Goal: Information Seeking & Learning: Learn about a topic

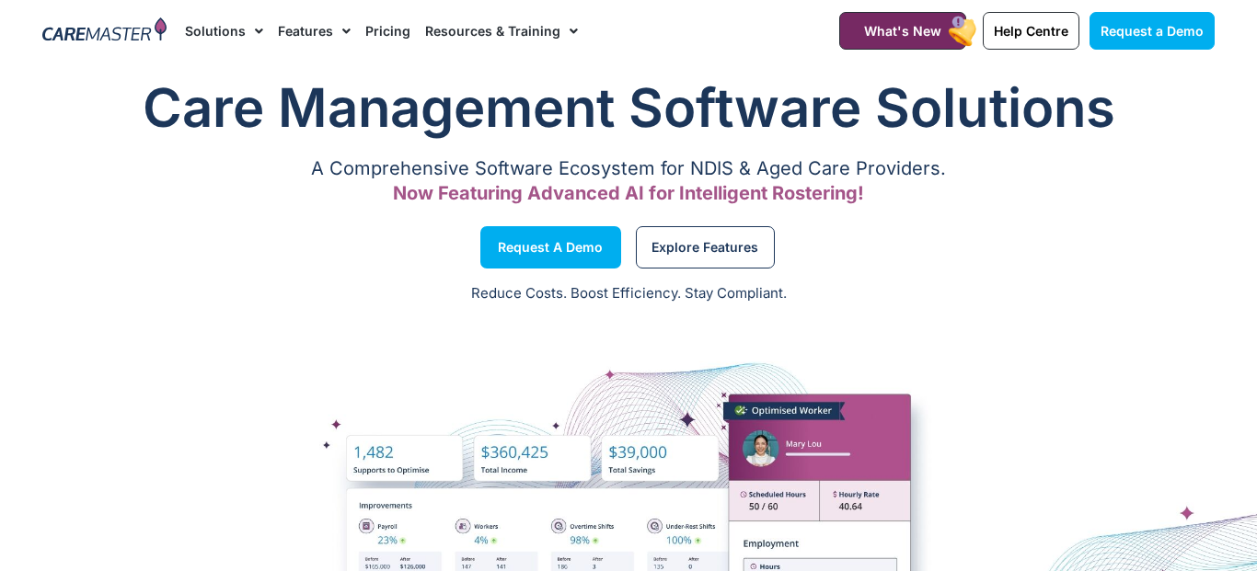
click at [379, 39] on link "Pricing" at bounding box center [387, 31] width 45 height 62
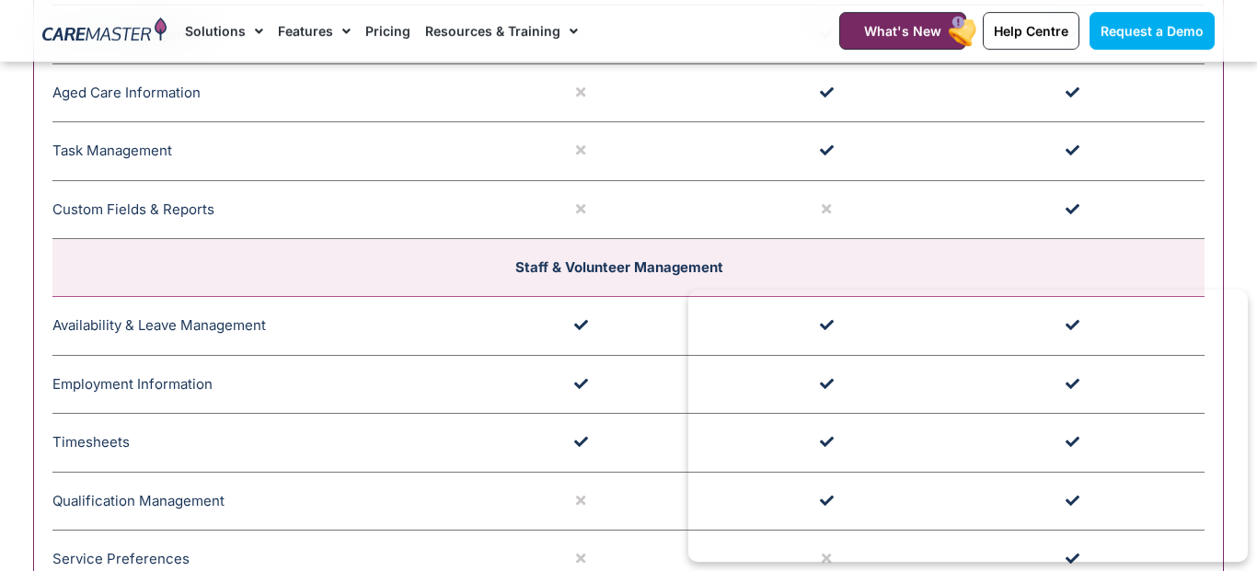
scroll to position [2648, 0]
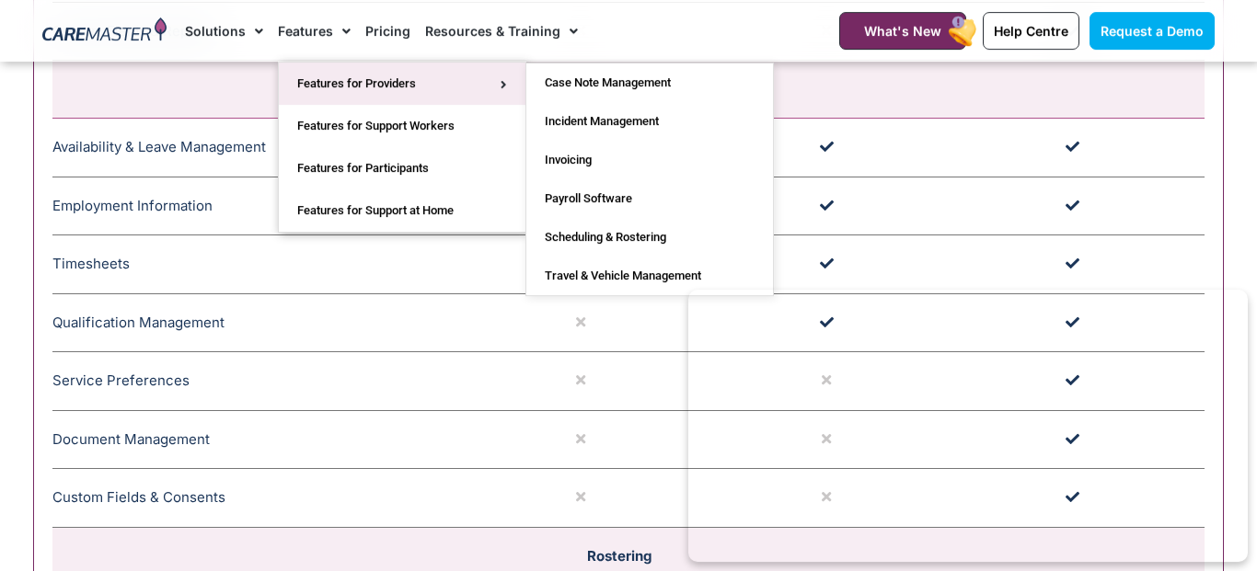
click at [401, 92] on link "Features for Providers" at bounding box center [402, 84] width 247 height 42
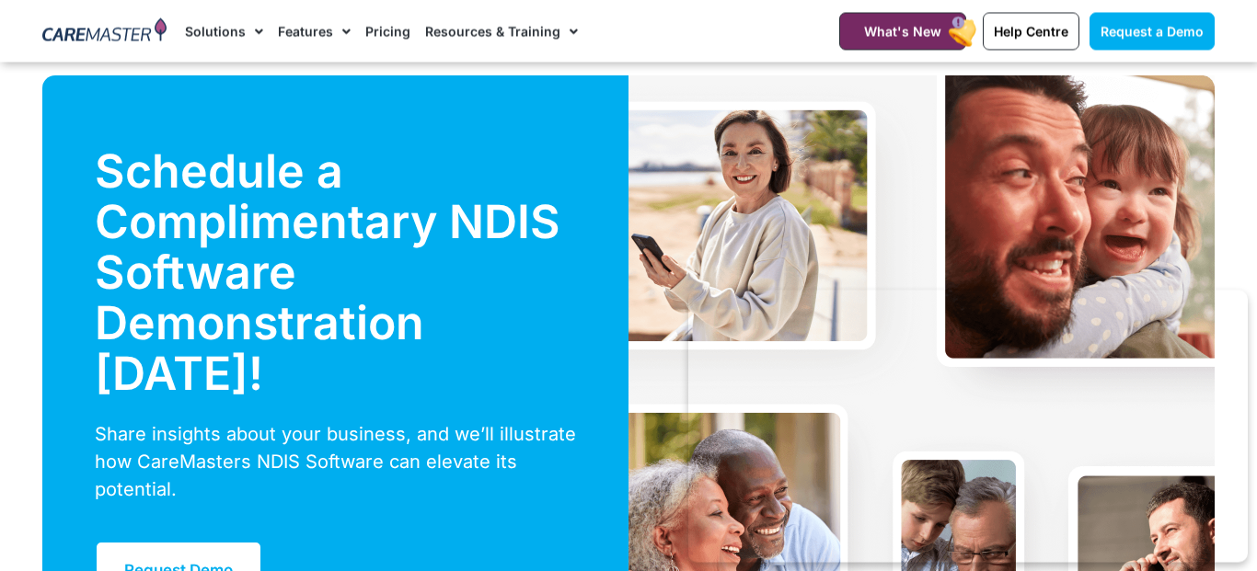
scroll to position [4662, 0]
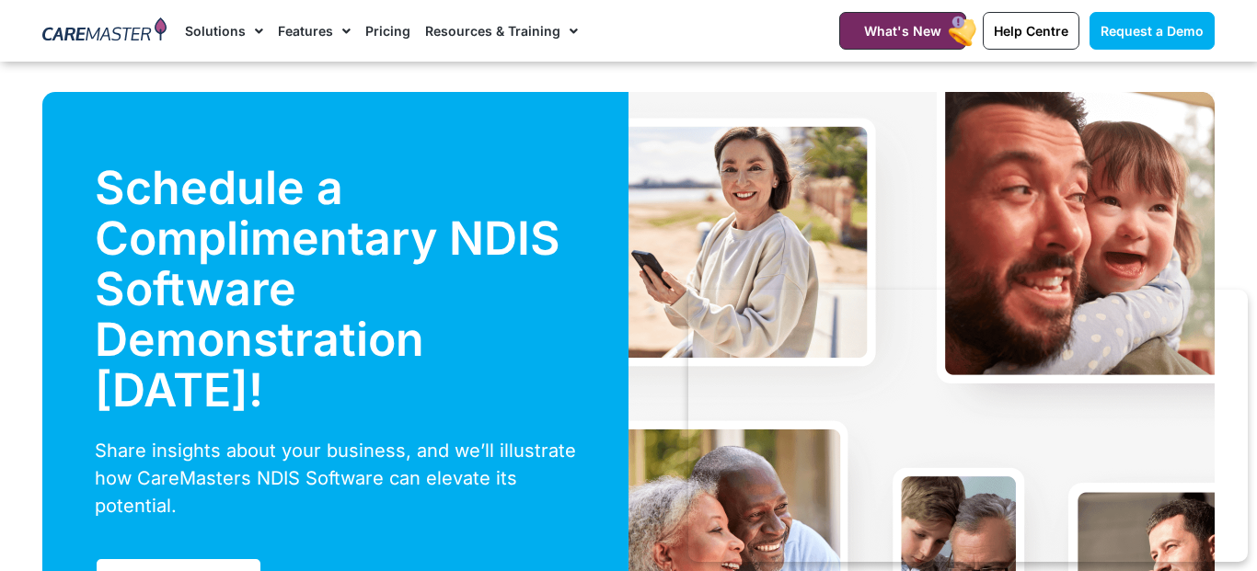
click at [0, 226] on section "Schedule a Complimentary NDIS Software Demonstration Today! Share insights abou…" at bounding box center [628, 389] width 1257 height 595
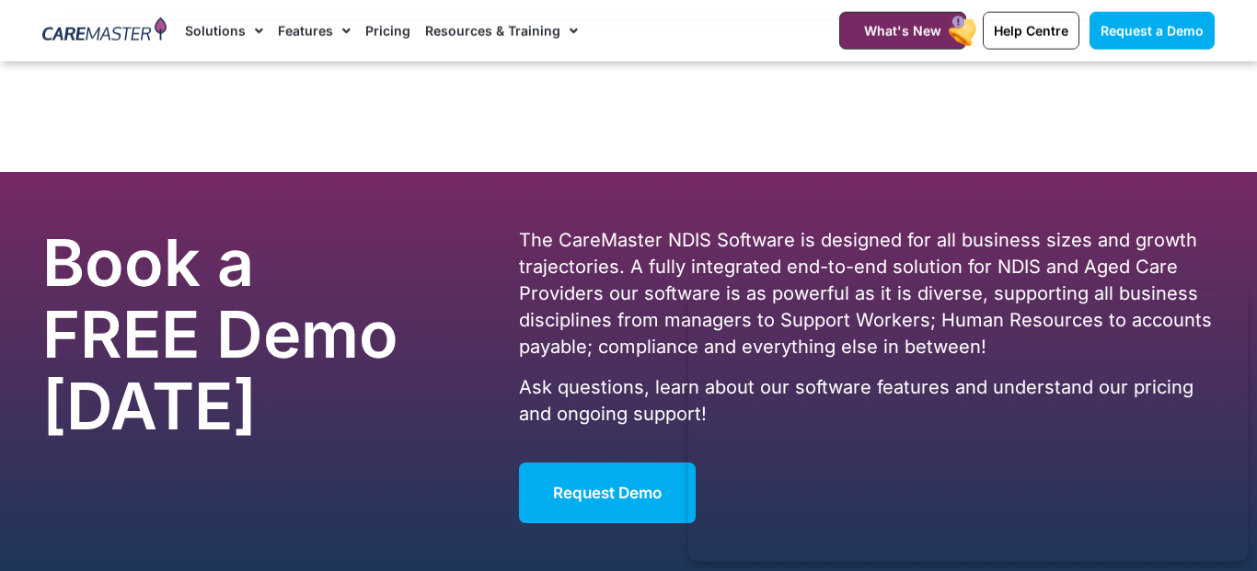
scroll to position [7201, 0]
